Goal: Task Accomplishment & Management: Complete application form

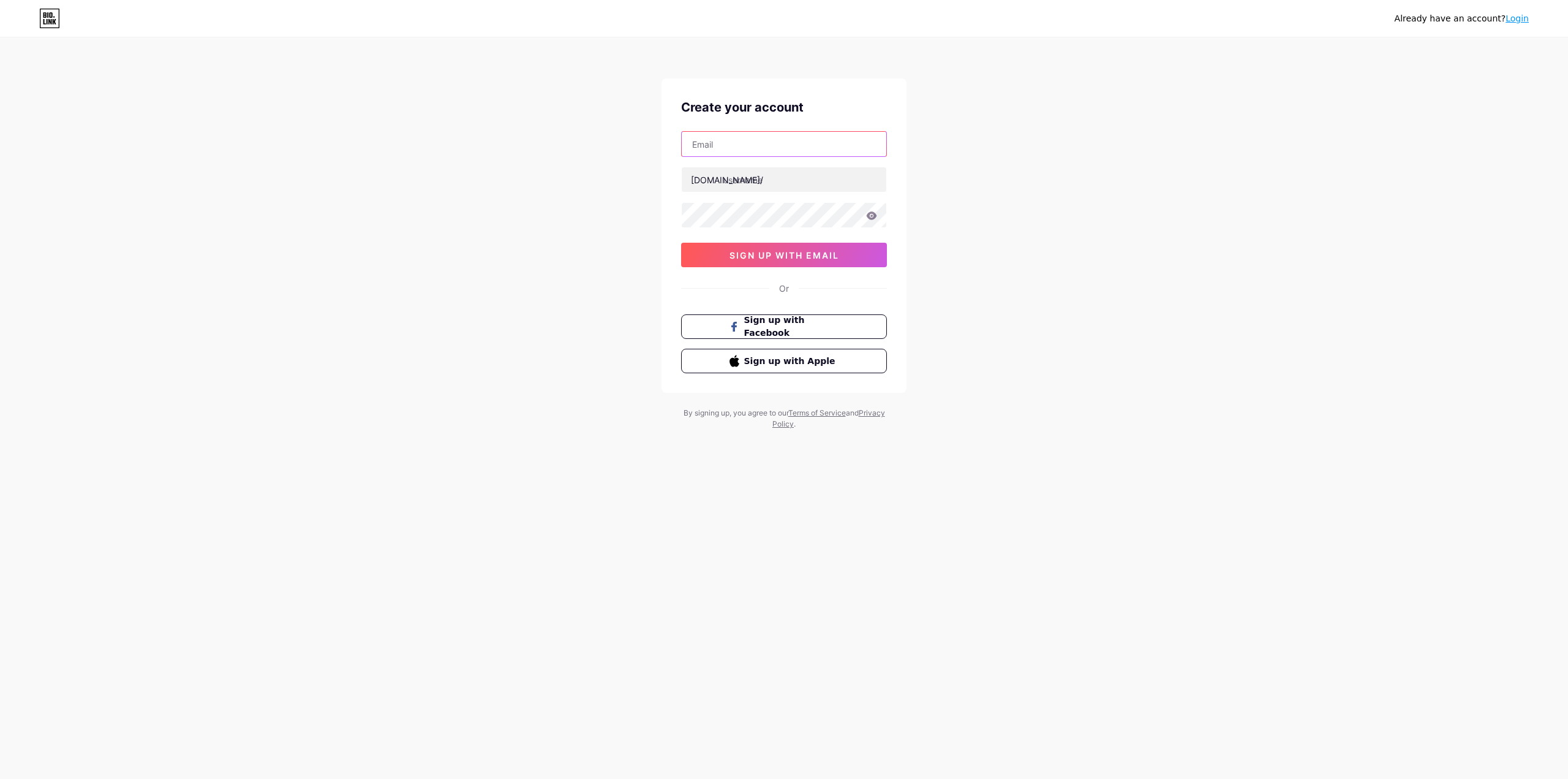
click at [774, 148] on input "text" at bounding box center [784, 144] width 204 height 24
click at [736, 148] on input "text" at bounding box center [784, 144] width 204 height 24
click at [1396, 157] on div "Already have an account? Login Create your account [PERSON_NAME] [DOMAIN_NAME]/…" at bounding box center [784, 234] width 1568 height 469
click at [757, 150] on input "[PERSON_NAME]" at bounding box center [784, 144] width 204 height 24
drag, startPoint x: 770, startPoint y: 143, endPoint x: 536, endPoint y: 141, distance: 234.0
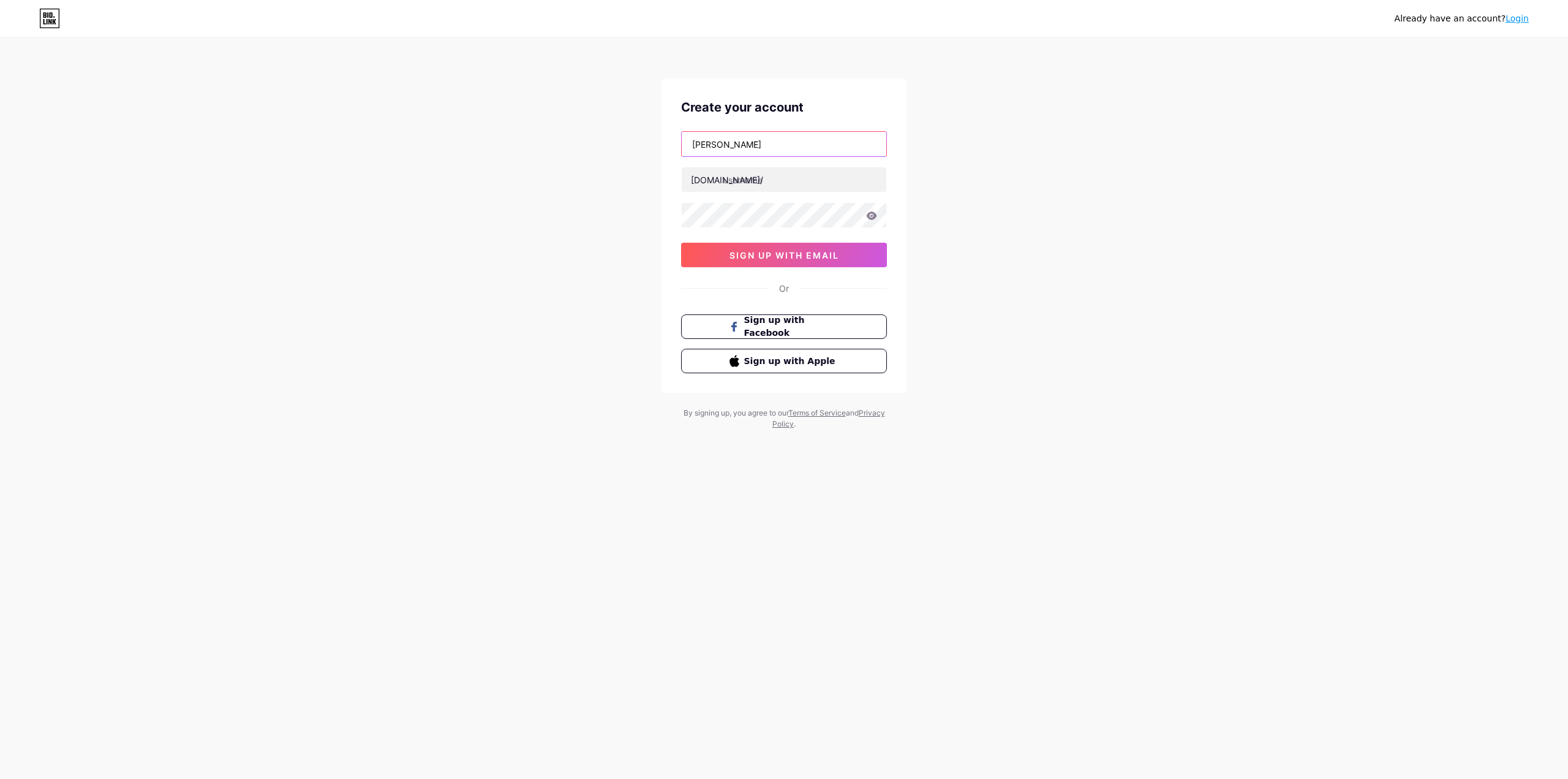
click at [536, 141] on div "Already have an account? Login Create your account [PERSON_NAME] [DOMAIN_NAME]/…" at bounding box center [784, 234] width 1568 height 469
paste input "[EMAIL_ADDRESS][DOMAIN_NAME]"
type input "[EMAIL_ADDRESS][DOMAIN_NAME]"
click at [778, 175] on input "text" at bounding box center [784, 179] width 204 height 24
type input "luthiart"
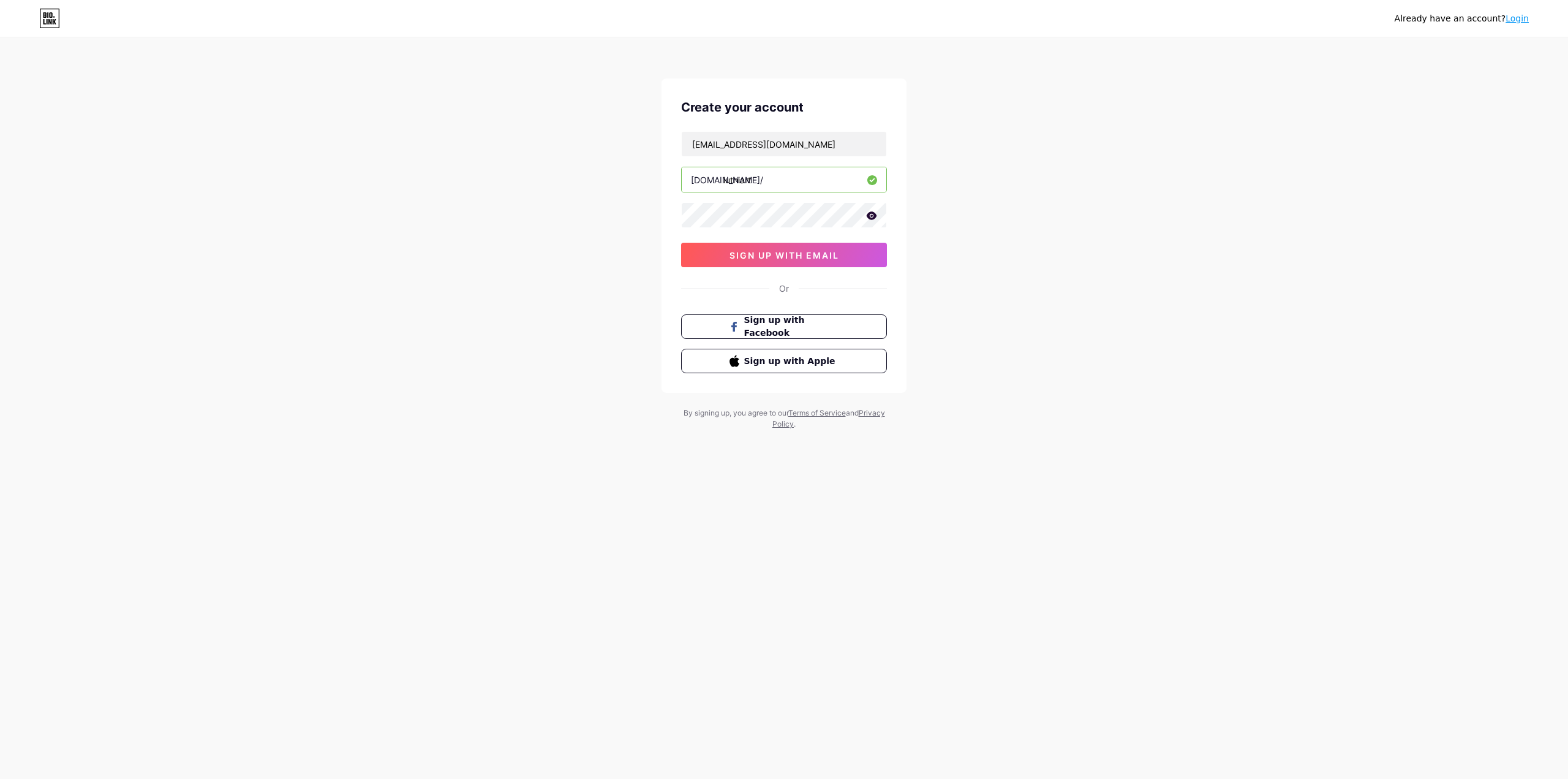
click at [875, 214] on icon at bounding box center [871, 215] width 11 height 8
drag, startPoint x: 937, startPoint y: 644, endPoint x: 927, endPoint y: 634, distance: 14.1
click at [937, 644] on div "Already have an account? Login Create your account [EMAIL_ADDRESS][DOMAIN_NAME]…" at bounding box center [784, 390] width 1568 height 779
click at [812, 258] on span "sign up with email" at bounding box center [784, 255] width 110 height 11
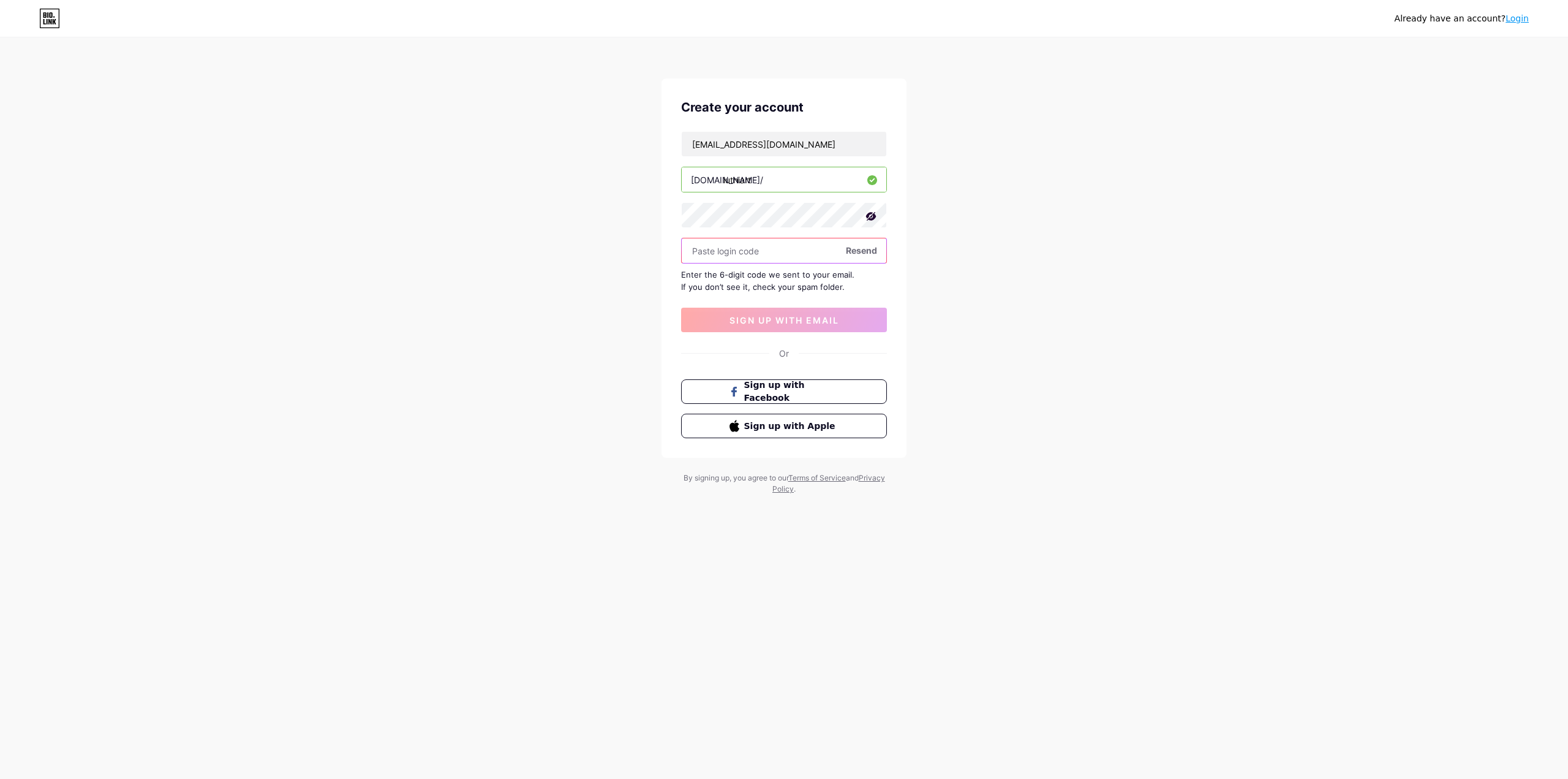
click at [791, 255] on input "text" at bounding box center [784, 250] width 204 height 24
click at [951, 477] on div "Already have an account? Login Create your account [EMAIL_ADDRESS][DOMAIN_NAME]…" at bounding box center [784, 267] width 1568 height 534
click at [765, 257] on input "text" at bounding box center [784, 250] width 204 height 24
click at [764, 257] on input "text" at bounding box center [784, 250] width 204 height 24
click at [1031, 494] on div "Already have an account? Login Create your account [EMAIL_ADDRESS][DOMAIN_NAME]…" at bounding box center [784, 267] width 1568 height 534
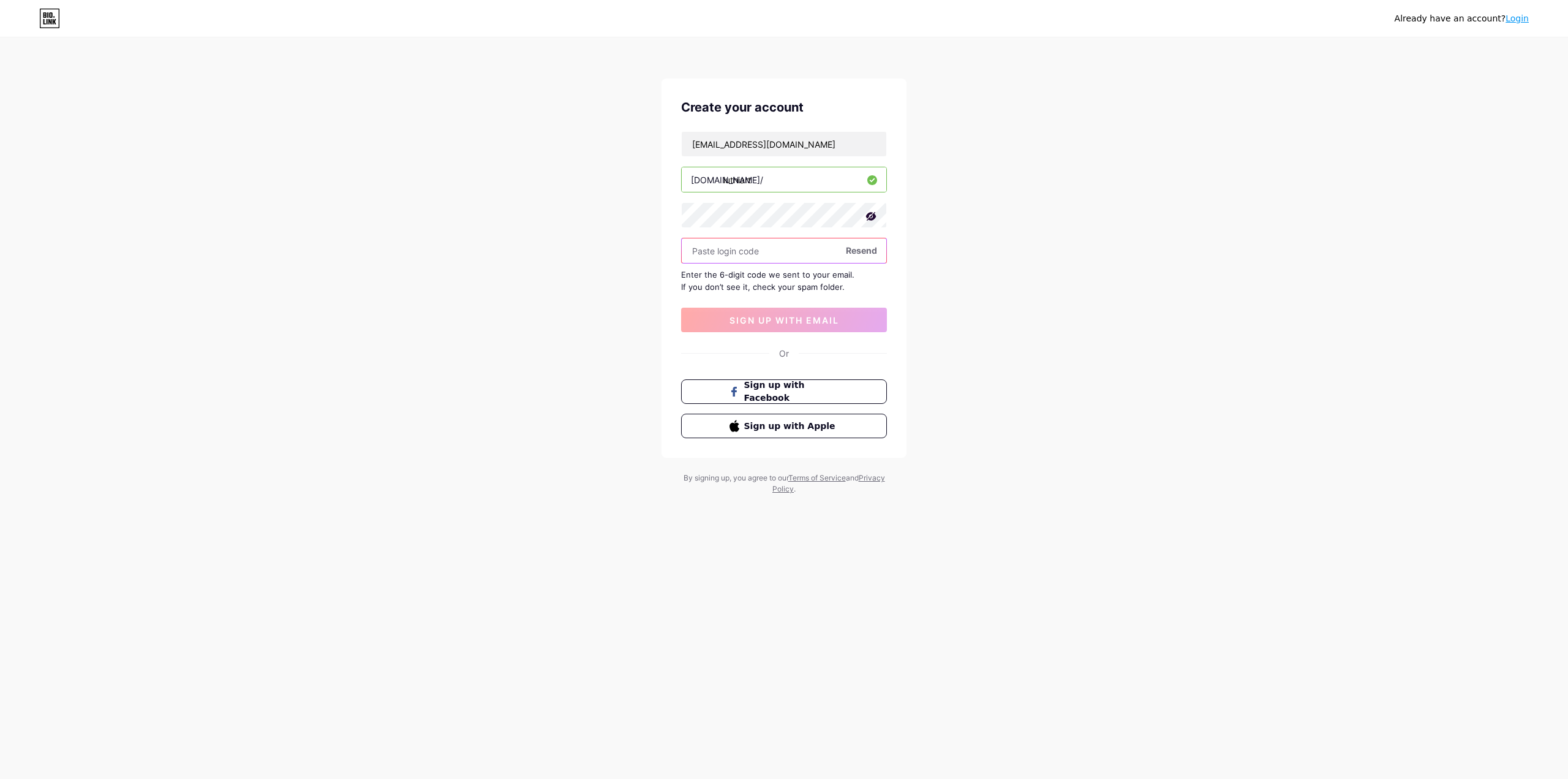
click at [745, 252] on input "text" at bounding box center [784, 250] width 204 height 24
click at [744, 239] on input "text" at bounding box center [784, 250] width 204 height 24
click at [864, 254] on span "Resend" at bounding box center [862, 250] width 31 height 13
click at [995, 229] on div "Already have an account? Login Create your account [EMAIL_ADDRESS][DOMAIN_NAME]…" at bounding box center [784, 267] width 1568 height 534
click at [804, 178] on input "luthiart" at bounding box center [784, 179] width 204 height 24
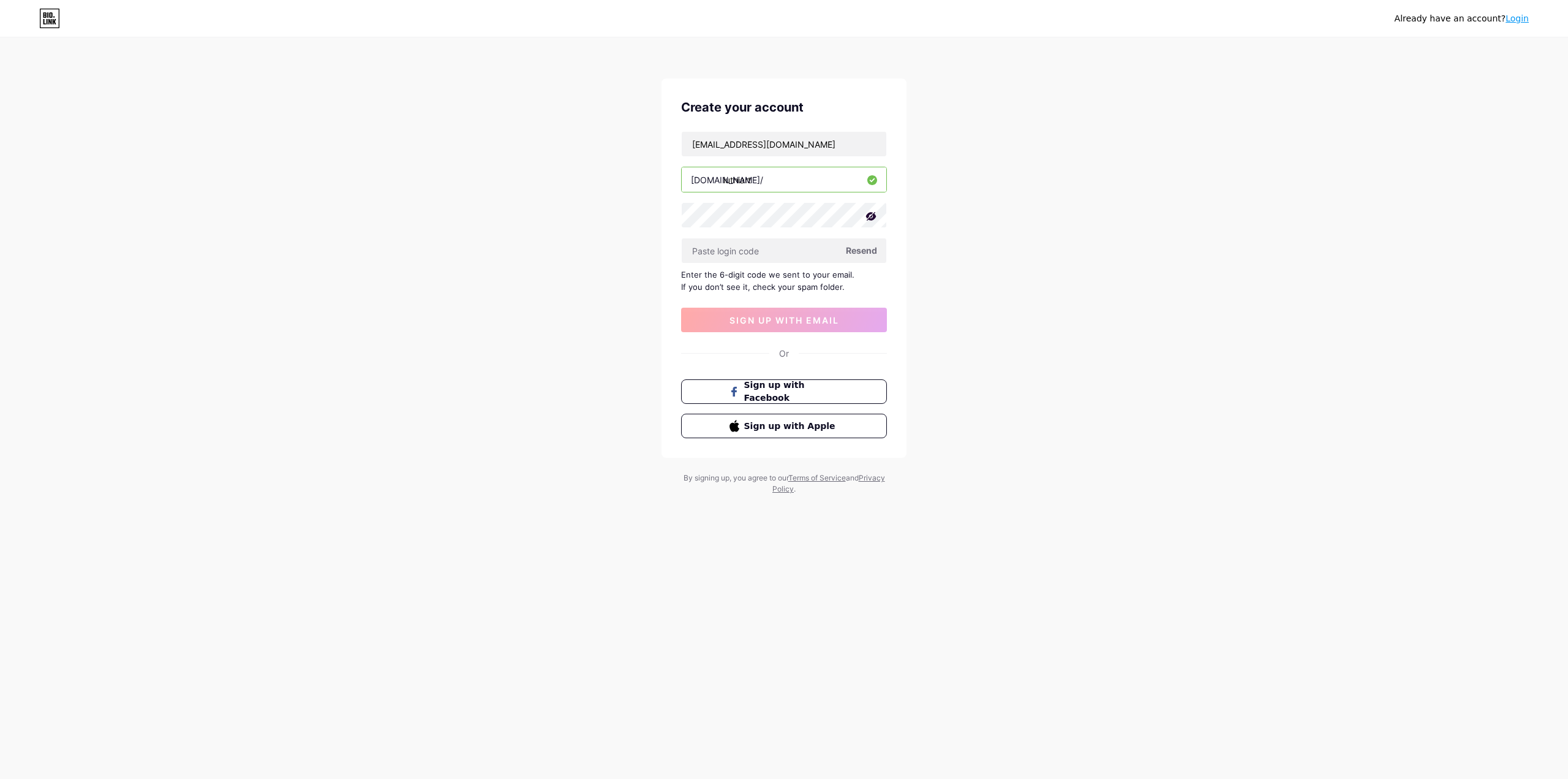
click at [1115, 167] on div "Already have an account? Login Create your account [EMAIL_ADDRESS][DOMAIN_NAME]…" at bounding box center [784, 267] width 1568 height 534
click at [1096, 450] on div "Already have an account? Login Create your account [EMAIL_ADDRESS][DOMAIN_NAME]…" at bounding box center [784, 267] width 1568 height 534
click at [785, 250] on input "text" at bounding box center [784, 250] width 204 height 24
click at [880, 153] on input "[EMAIL_ADDRESS][DOMAIN_NAME]" at bounding box center [784, 144] width 204 height 24
click at [520, 627] on div "Already have an account? Login Create your account [EMAIL_ADDRESS][DOMAIN_NAME]…" at bounding box center [784, 390] width 1568 height 779
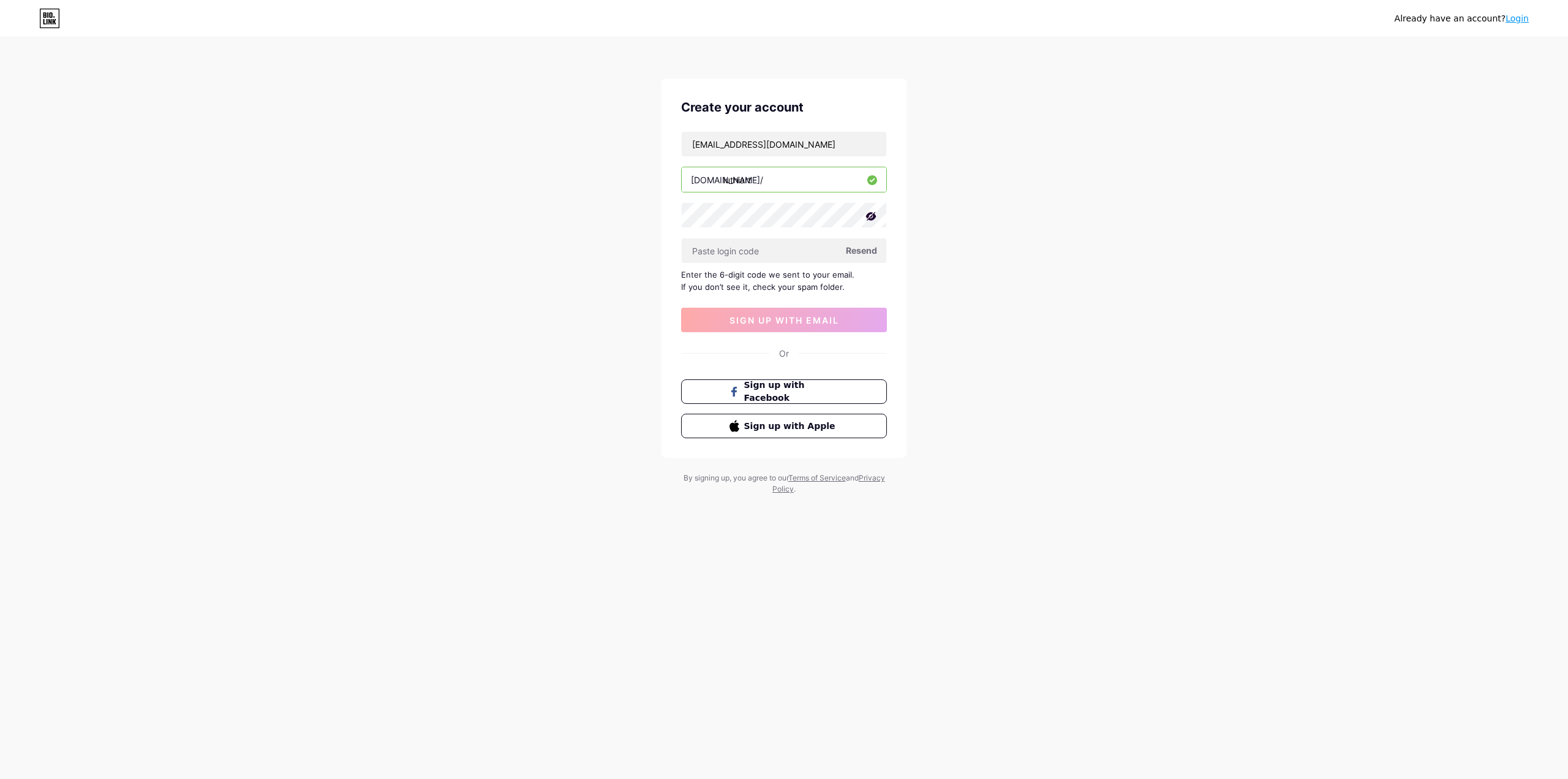
click at [869, 593] on div "Already have an account? Login Create your account [EMAIL_ADDRESS][DOMAIN_NAME]…" at bounding box center [784, 390] width 1568 height 779
